Goal: Task Accomplishment & Management: Use online tool/utility

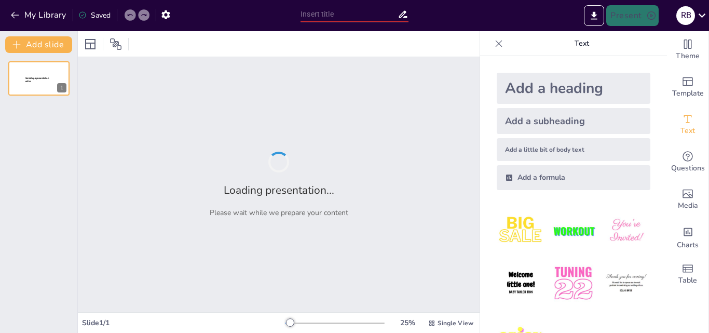
type input "Intervenciones Metacognitivas en el Aula: Mejorando la Comprensión Lectora en l…"
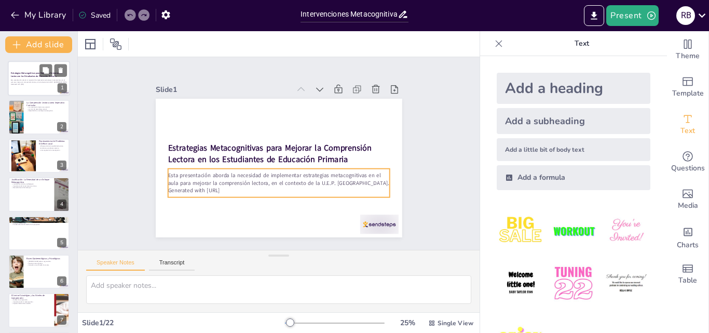
click at [21, 83] on div "Esta presentación aborda la necesidad de implementar estrategias metacognitivas…" at bounding box center [39, 82] width 56 height 6
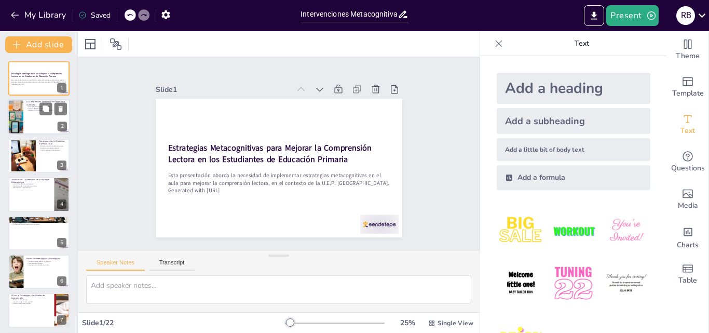
click at [22, 121] on div at bounding box center [15, 117] width 26 height 35
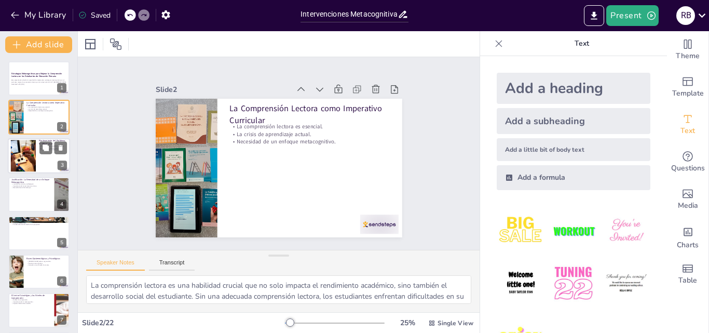
click at [34, 158] on div at bounding box center [22, 156] width 47 height 32
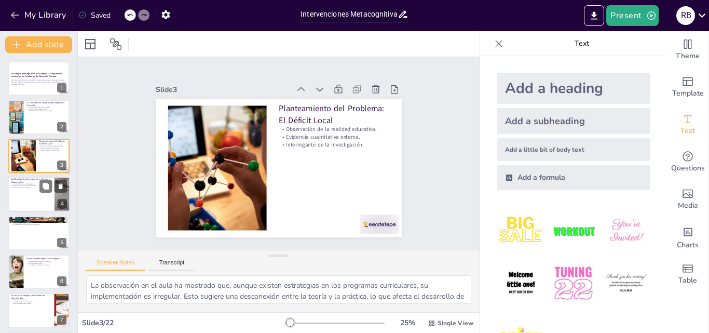
click at [22, 205] on div at bounding box center [39, 194] width 62 height 35
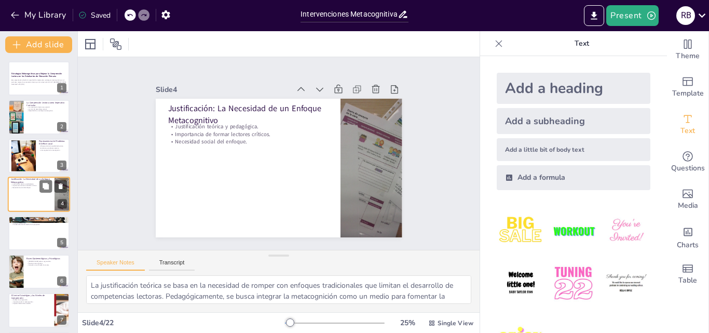
scroll to position [2, 0]
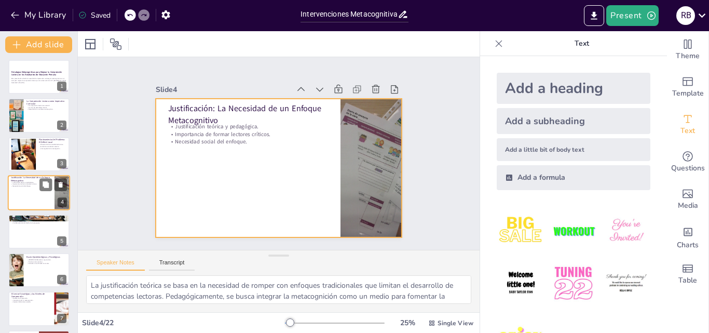
click at [38, 204] on div at bounding box center [39, 192] width 62 height 35
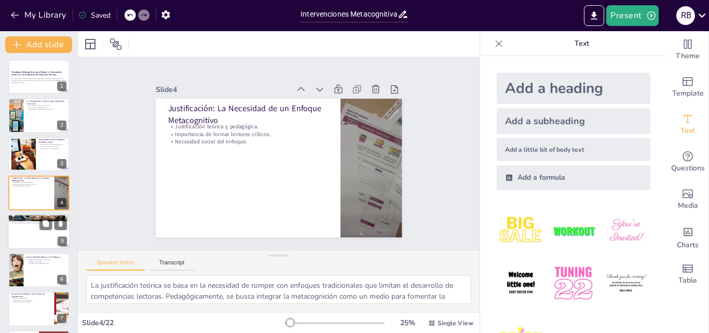
click at [38, 248] on div at bounding box center [39, 231] width 62 height 35
type textarea "El objetivo general establece el propósito de la investigación, que es diseñar …"
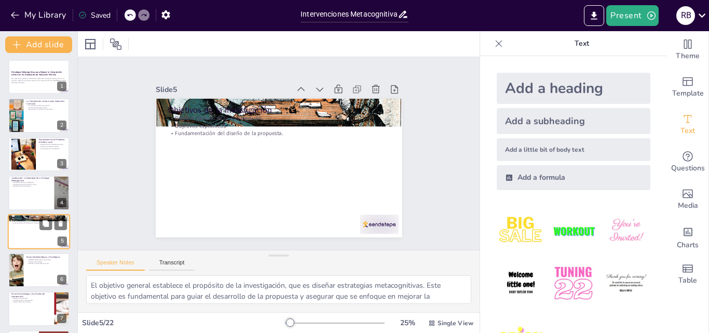
scroll to position [40, 0]
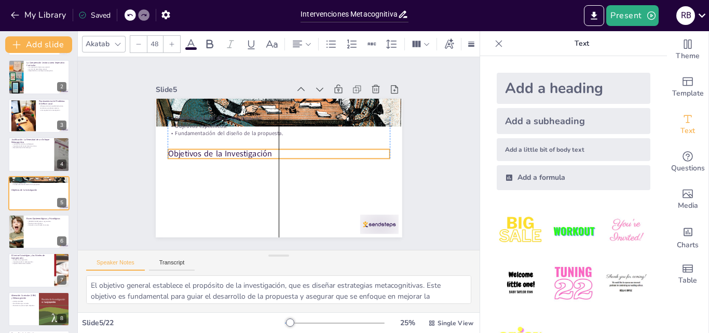
drag, startPoint x: 224, startPoint y: 107, endPoint x: 224, endPoint y: 151, distance: 43.6
click at [224, 151] on p "Objetivos de la Investigación" at bounding box center [279, 154] width 222 height 35
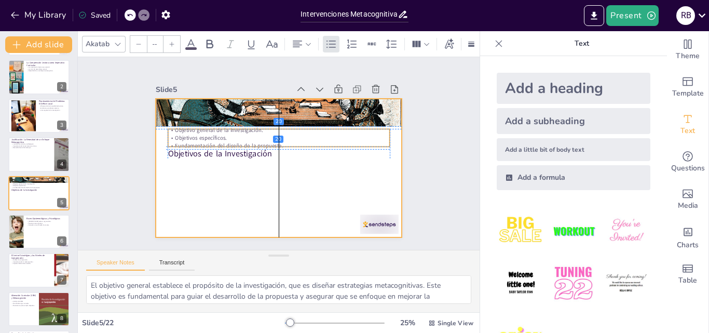
type input "32"
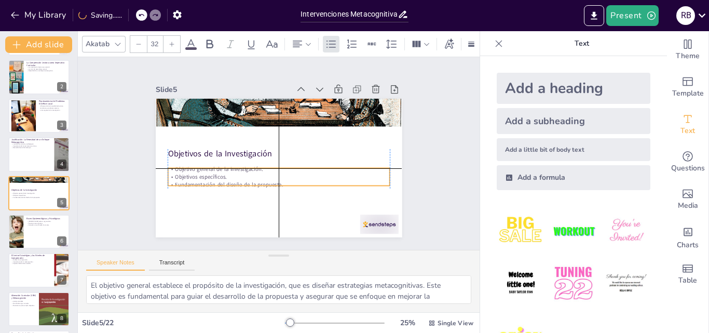
drag, startPoint x: 221, startPoint y: 125, endPoint x: 217, endPoint y: 178, distance: 53.1
click at [217, 178] on div "Objetivo general de la investigación. Objetivos específicos. Fundamentación del…" at bounding box center [279, 176] width 222 height 23
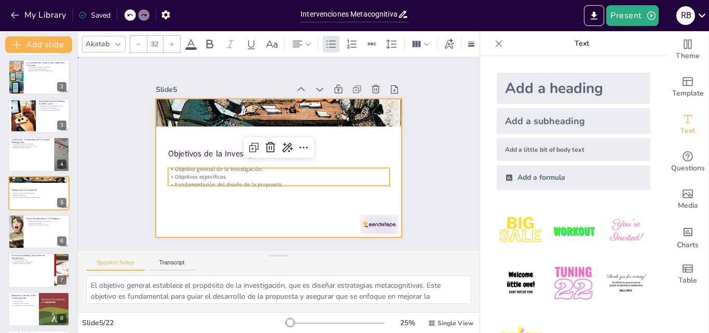
click at [231, 206] on div at bounding box center [274, 167] width 277 height 208
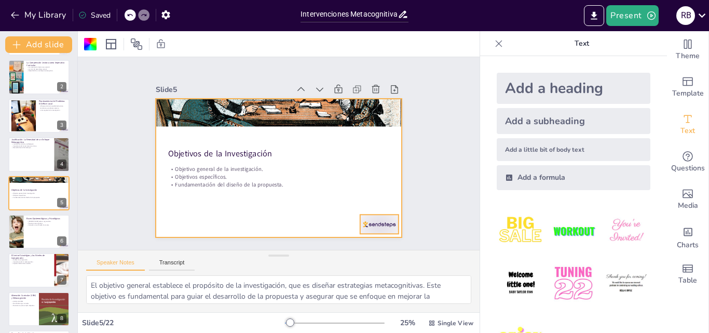
click at [375, 223] on div at bounding box center [371, 234] width 41 height 23
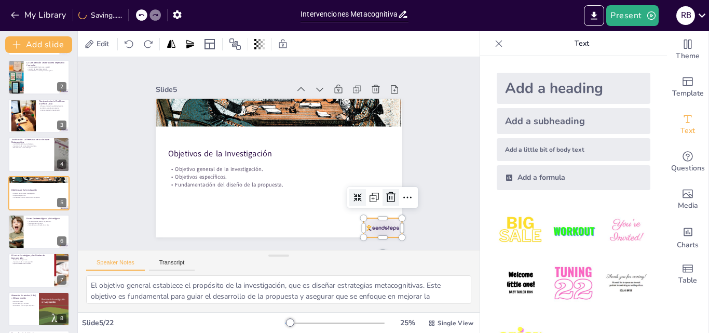
click at [382, 202] on icon at bounding box center [386, 209] width 14 height 14
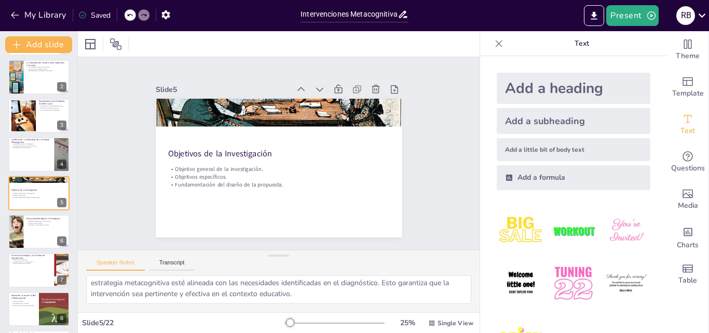
scroll to position [0, 0]
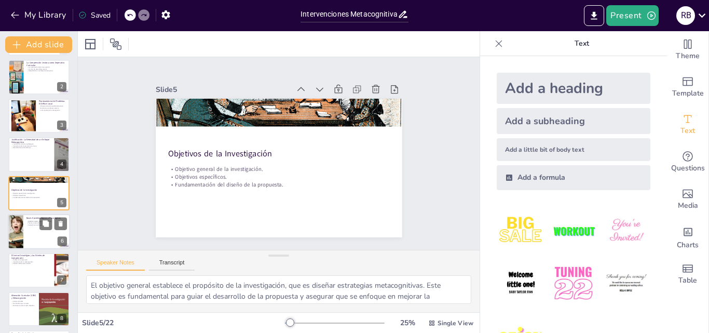
click at [39, 235] on div at bounding box center [39, 231] width 62 height 35
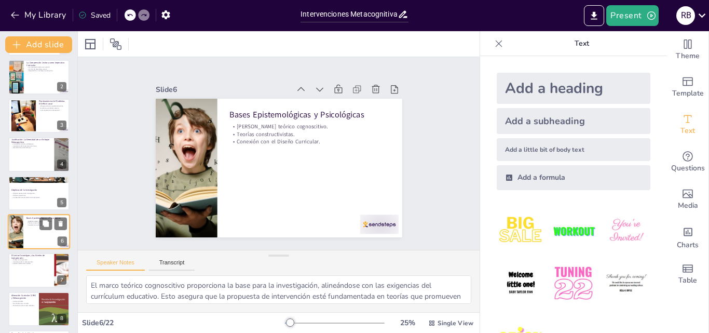
scroll to position [79, 0]
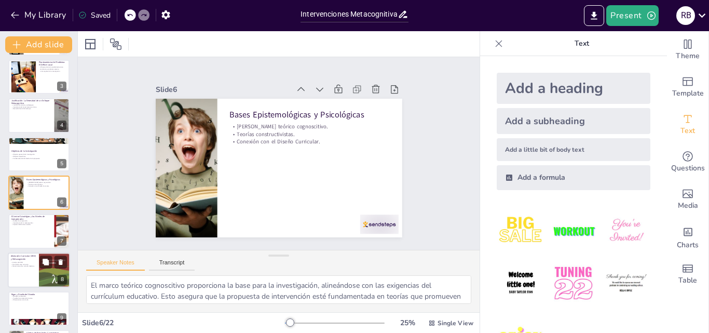
click at [30, 274] on div at bounding box center [39, 269] width 62 height 35
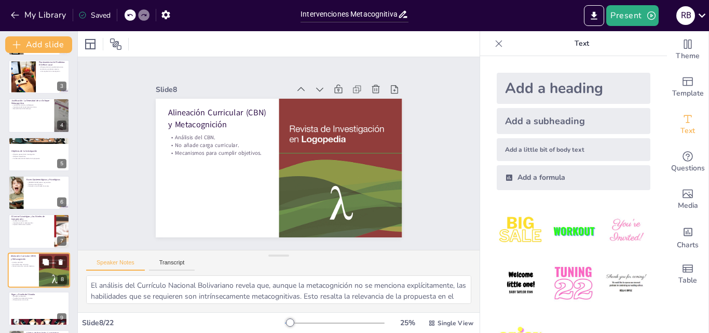
scroll to position [156, 0]
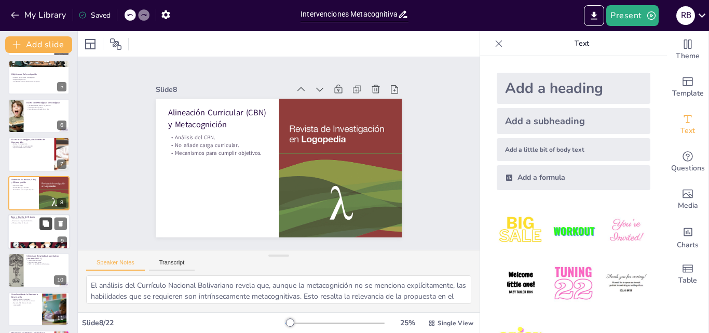
click at [46, 219] on button at bounding box center [45, 223] width 12 height 12
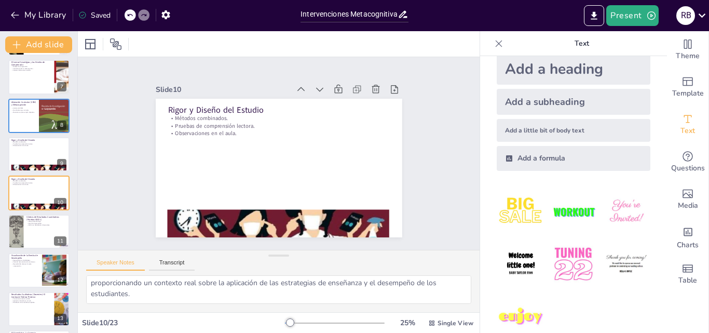
scroll to position [0, 0]
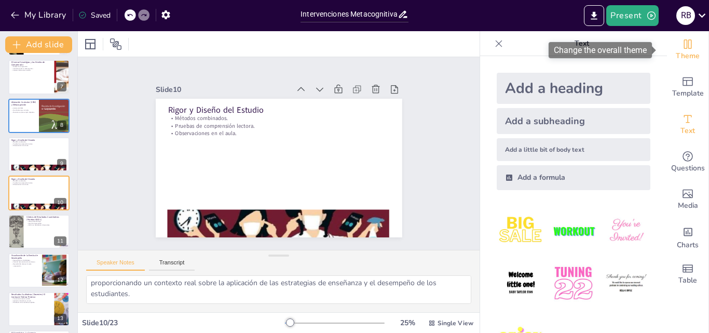
click at [675, 68] on div "Theme" at bounding box center [688, 49] width 42 height 37
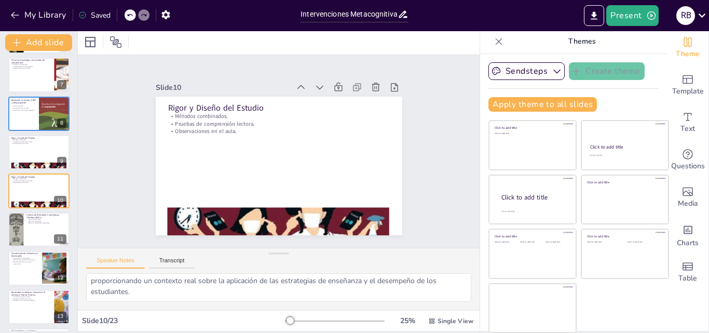
scroll to position [2, 0]
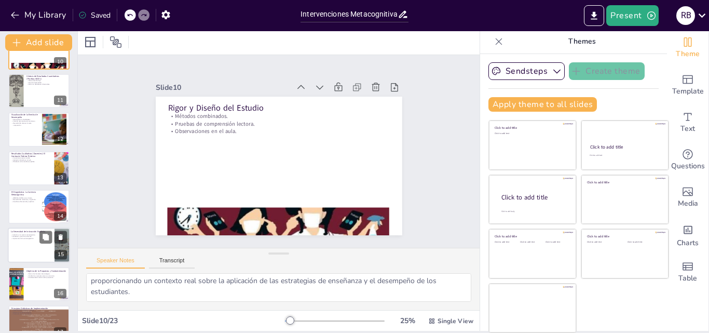
click at [16, 245] on div at bounding box center [39, 245] width 62 height 35
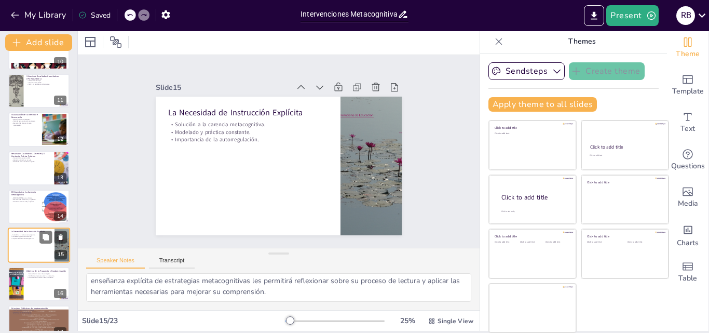
scroll to position [426, 0]
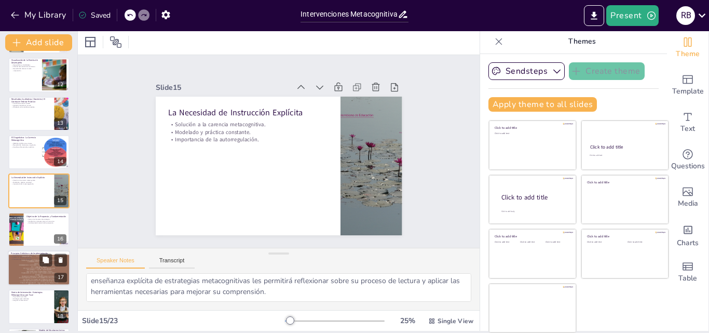
click at [27, 274] on div at bounding box center [39, 268] width 62 height 94
type textarea "La implementación de estrategias metacognitivas debe ser explícita y directa pa…"
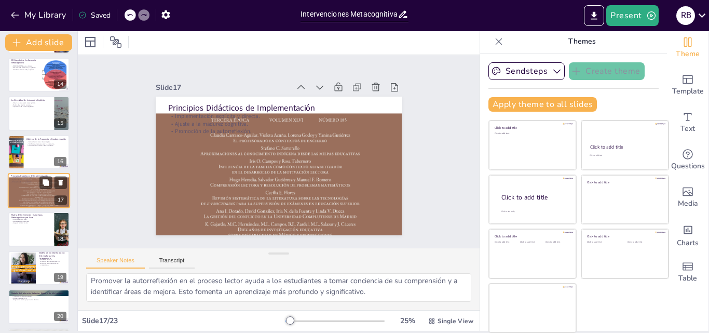
scroll to position [68, 0]
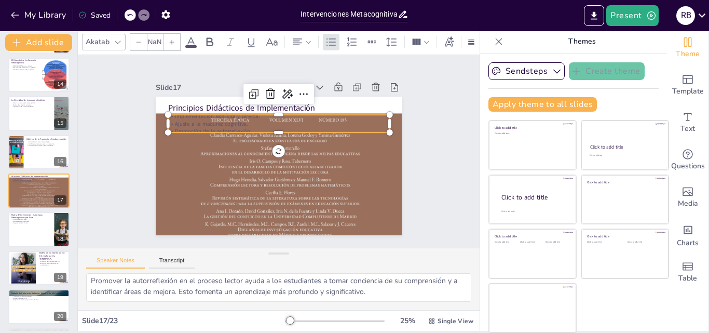
type input "32"
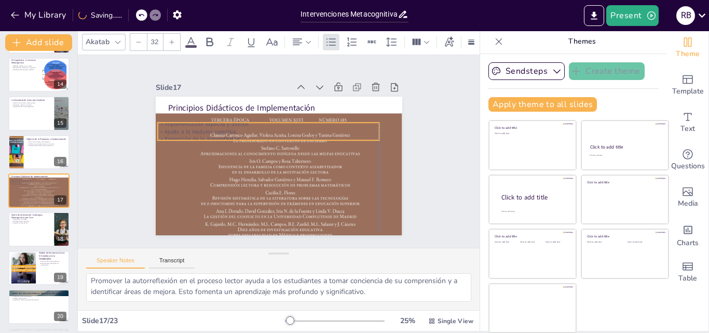
drag, startPoint x: 215, startPoint y: 125, endPoint x: 207, endPoint y: 132, distance: 11.8
click at [207, 135] on p "Promoción de la autorreflexión." at bounding box center [268, 139] width 222 height 8
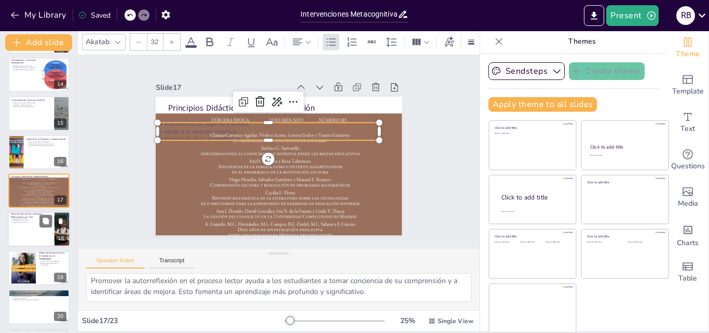
click at [34, 239] on div at bounding box center [39, 229] width 62 height 35
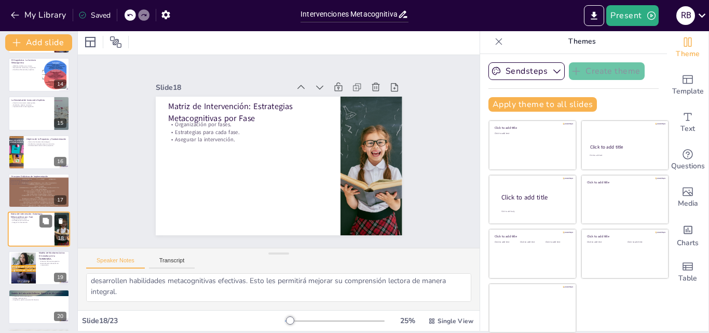
scroll to position [542, 0]
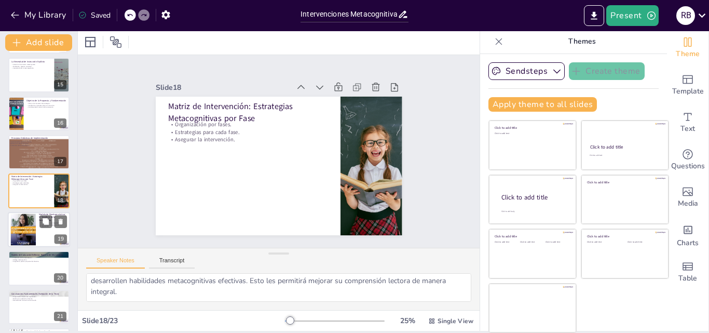
click at [46, 235] on div at bounding box center [39, 229] width 62 height 35
type textarea "La actividad del "Semáforo de la Comprensión" es una herramienta práctica que p…"
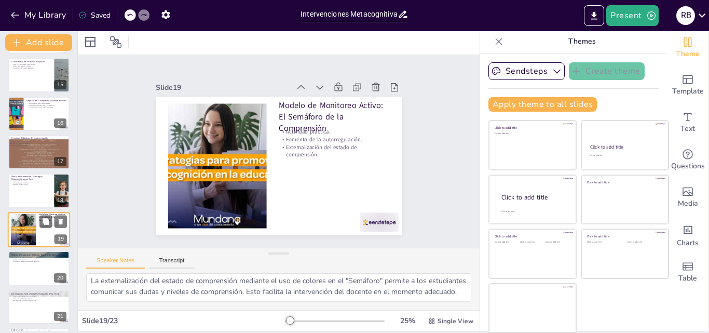
scroll to position [79, 0]
